Goal: Check status

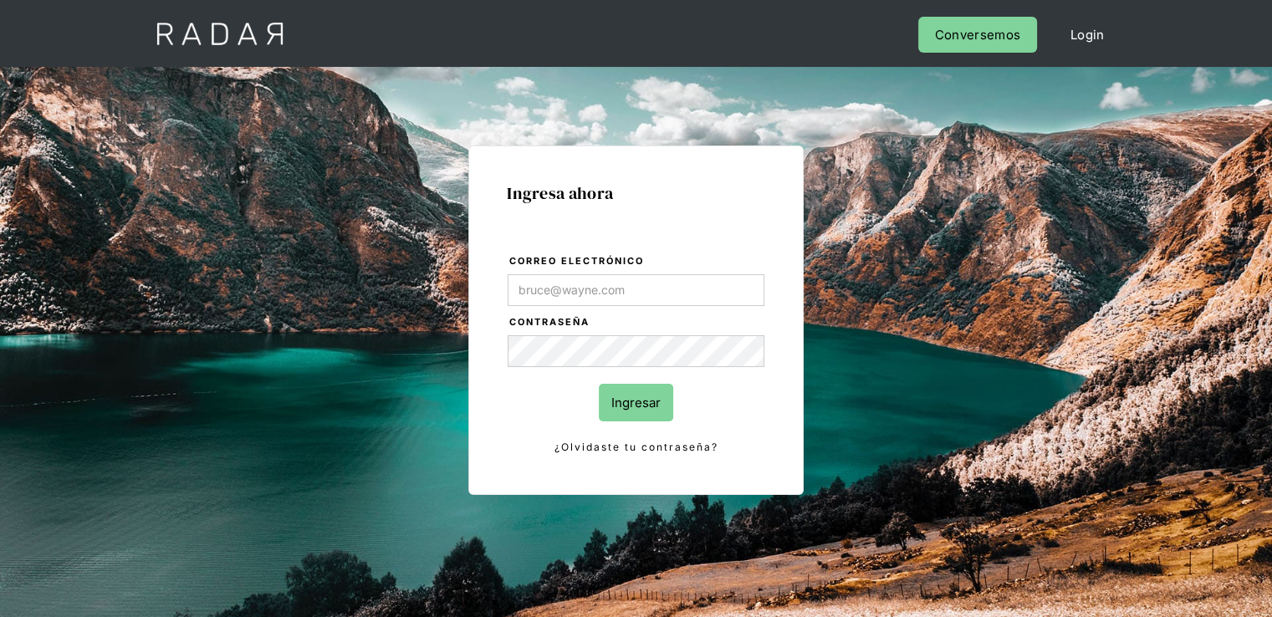
type input "[PERSON_NAME][EMAIL_ADDRESS][PERSON_NAME][DOMAIN_NAME]"
click at [610, 406] on input "Ingresar" at bounding box center [636, 403] width 74 height 38
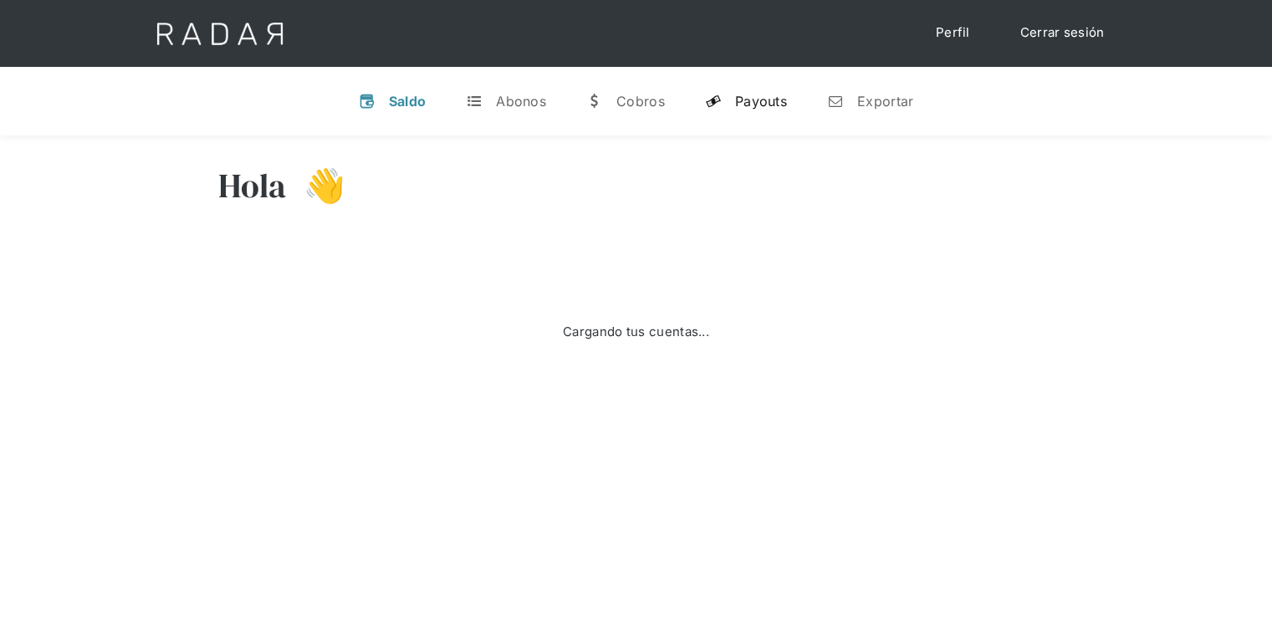
click at [749, 106] on div "Payouts" at bounding box center [761, 101] width 52 height 17
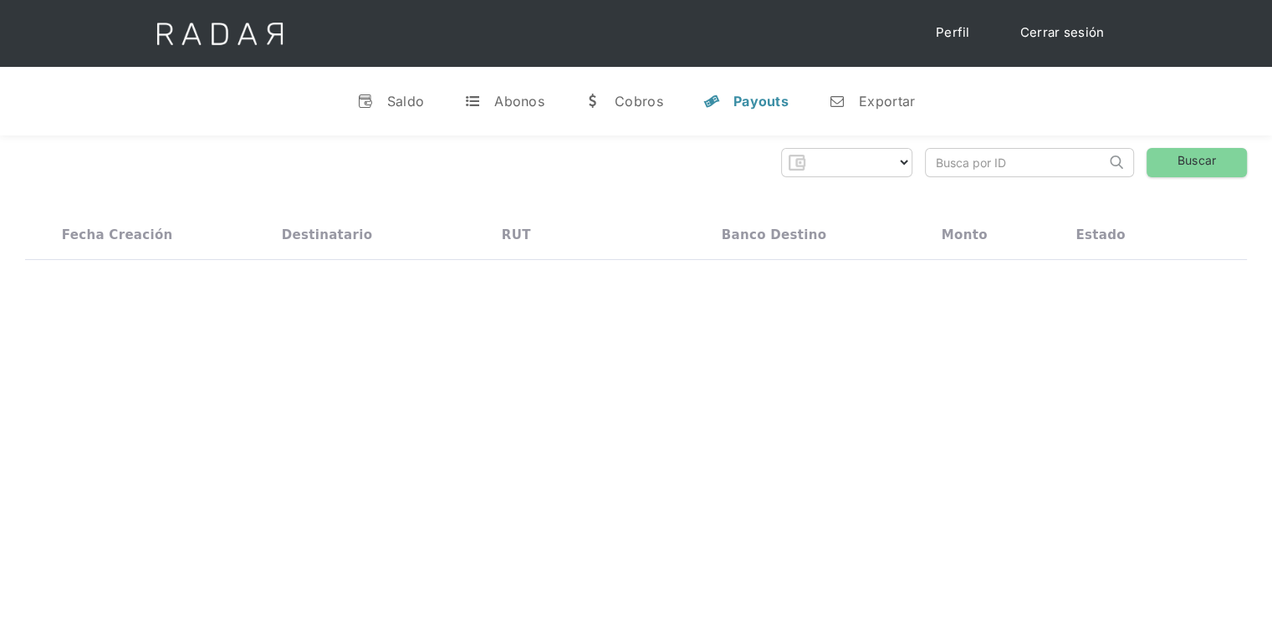
drag, startPoint x: 1000, startPoint y: 156, endPoint x: 923, endPoint y: 200, distance: 88.8
click at [1000, 156] on input "search" at bounding box center [1016, 163] width 180 height 28
select select "monnetpayments"
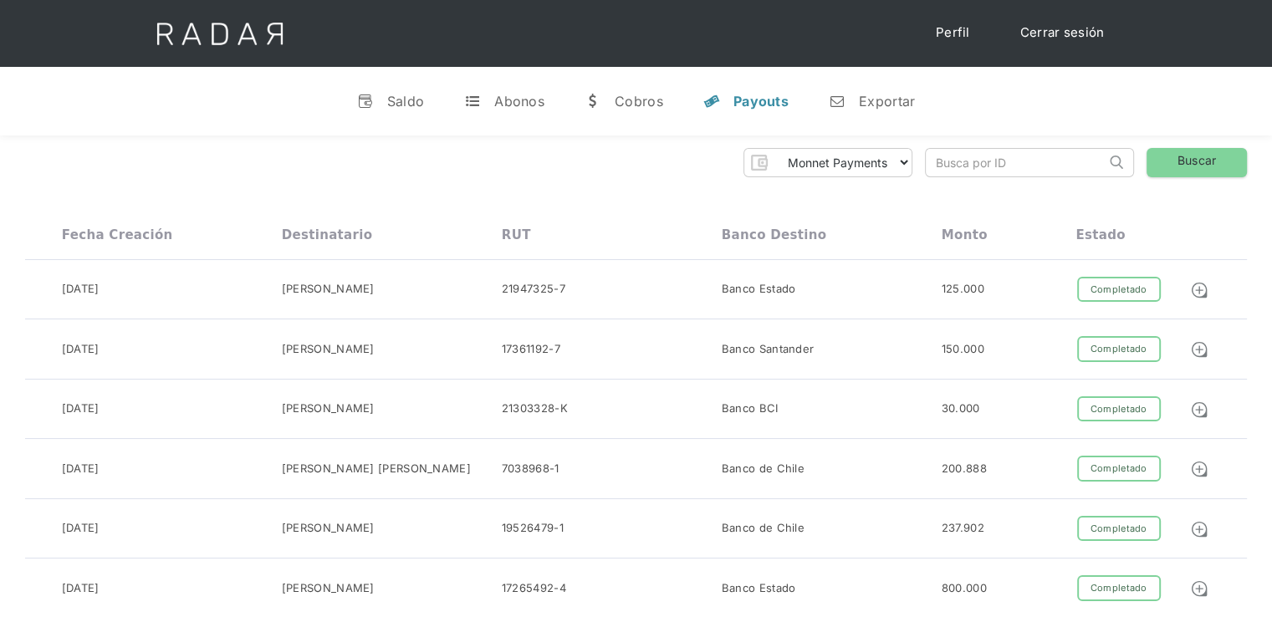
paste input "00063000000000015793"
type input "00063000000000015793"
click at [1179, 152] on link "Buscar" at bounding box center [1197, 162] width 100 height 29
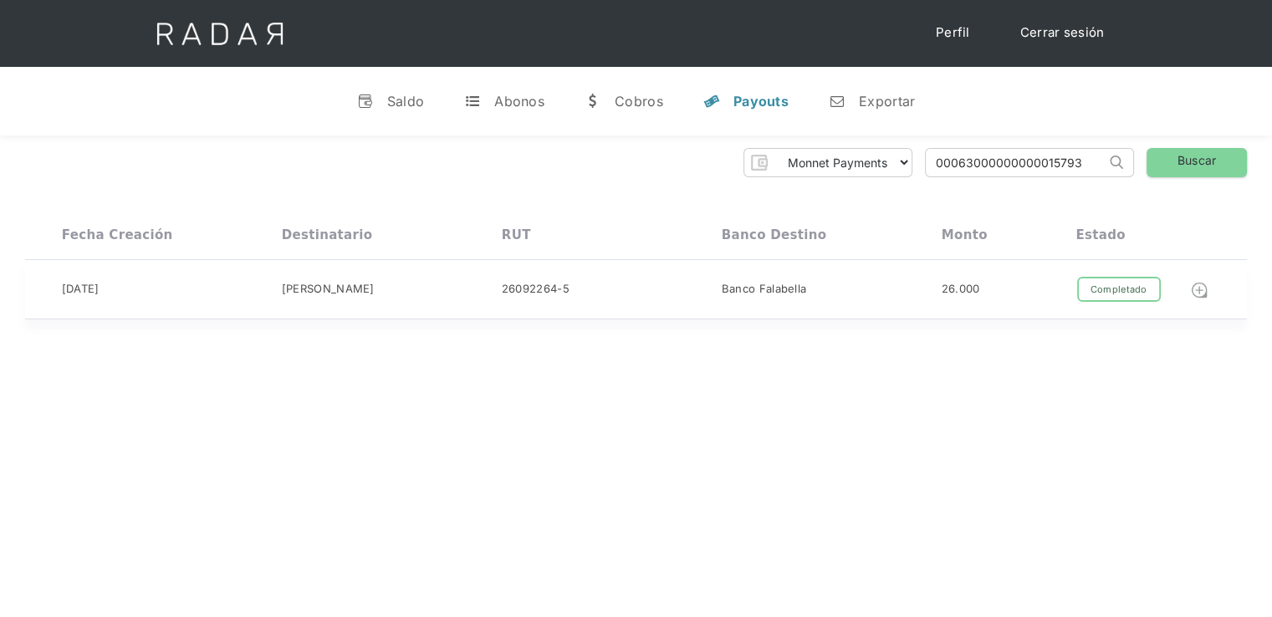
click at [1195, 287] on img at bounding box center [1199, 290] width 18 height 18
